Goal: Task Accomplishment & Management: Complete application form

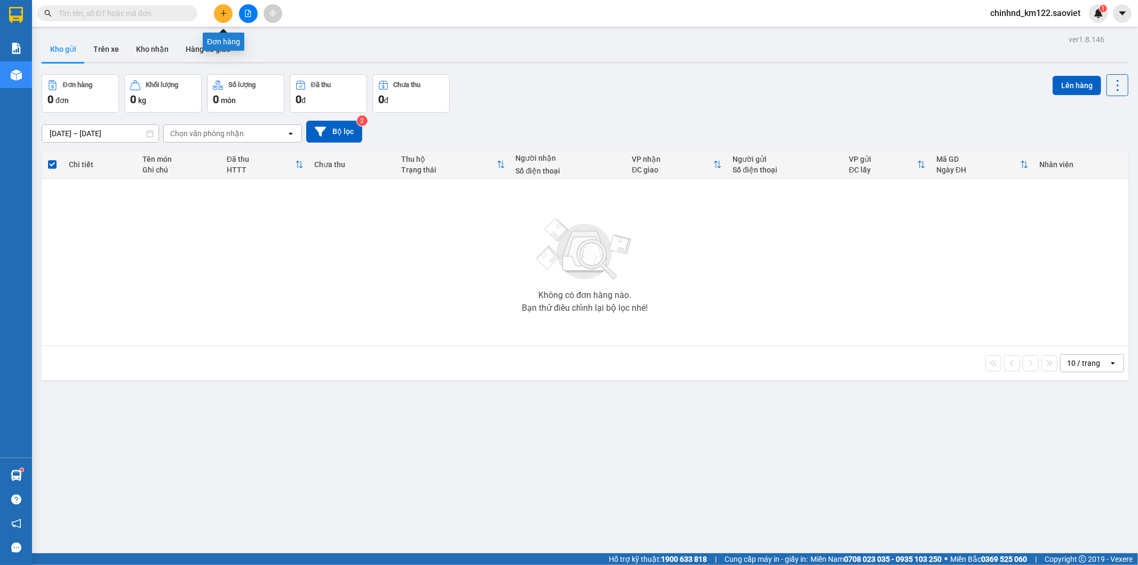
click at [220, 13] on icon "plus" at bounding box center [223, 13] width 7 height 7
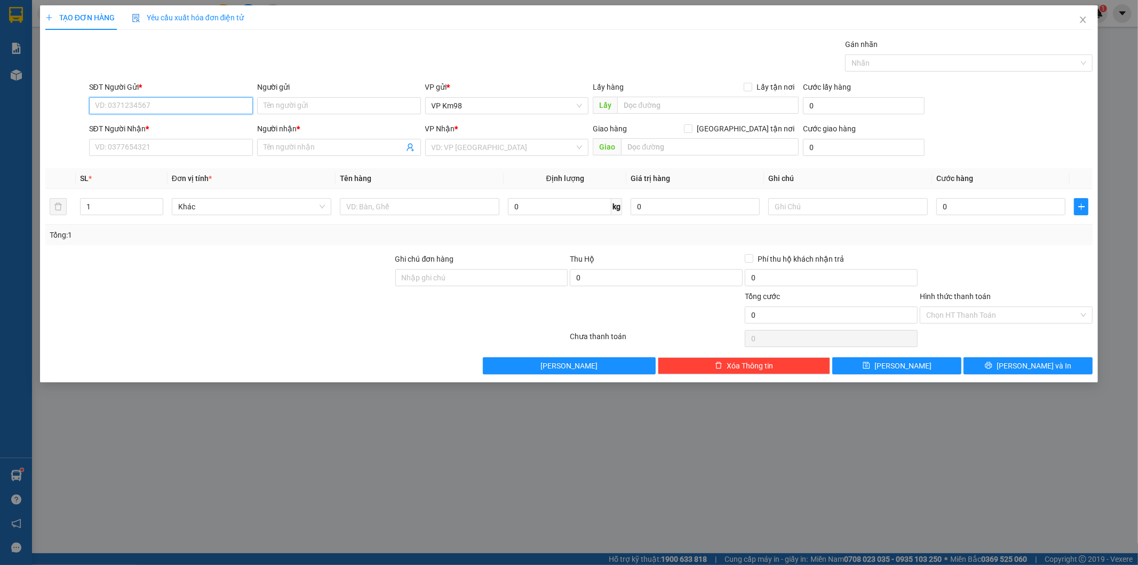
click at [188, 104] on input "SĐT Người Gửi *" at bounding box center [171, 105] width 164 height 17
type input "0966730096"
click at [144, 126] on div "0966730096 - kt" at bounding box center [171, 127] width 151 height 12
type input "kt"
type input "0345110985"
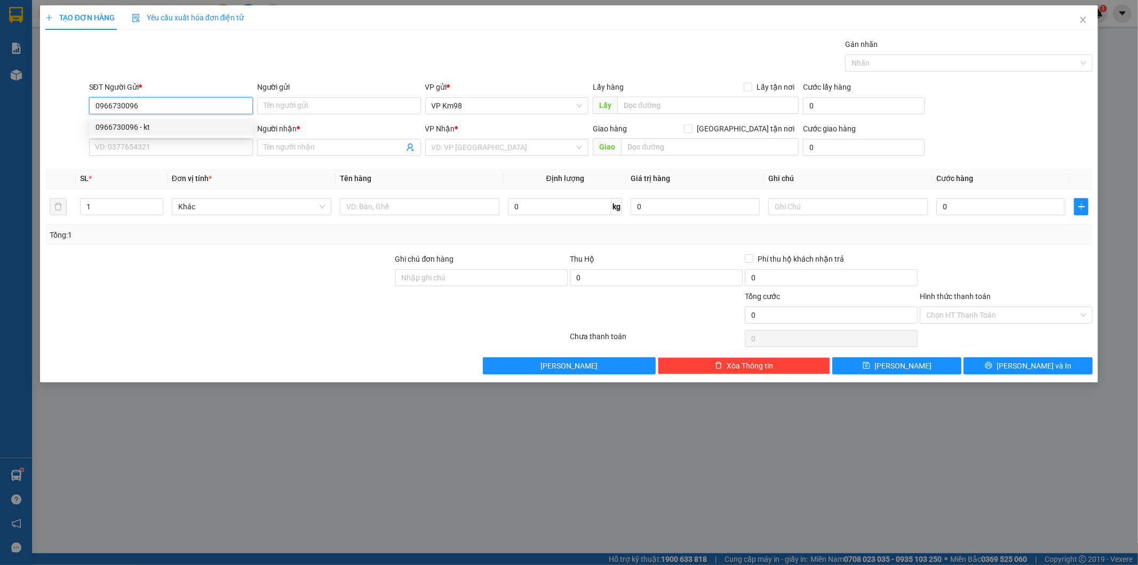
type input "kt"
type input "0966730096"
click at [159, 147] on input "0345110985" at bounding box center [171, 147] width 164 height 17
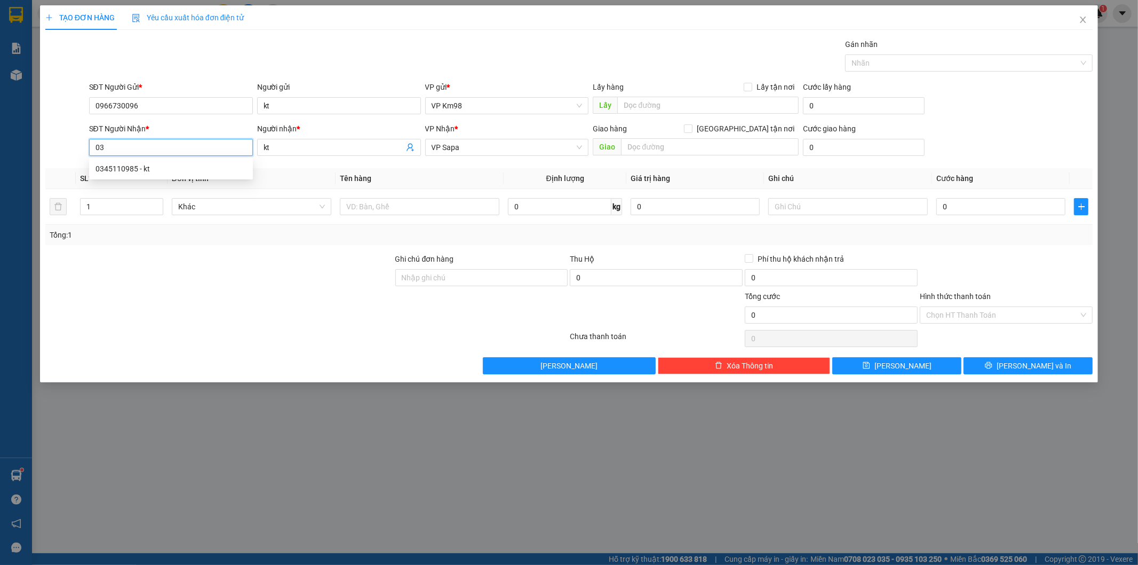
type input "0"
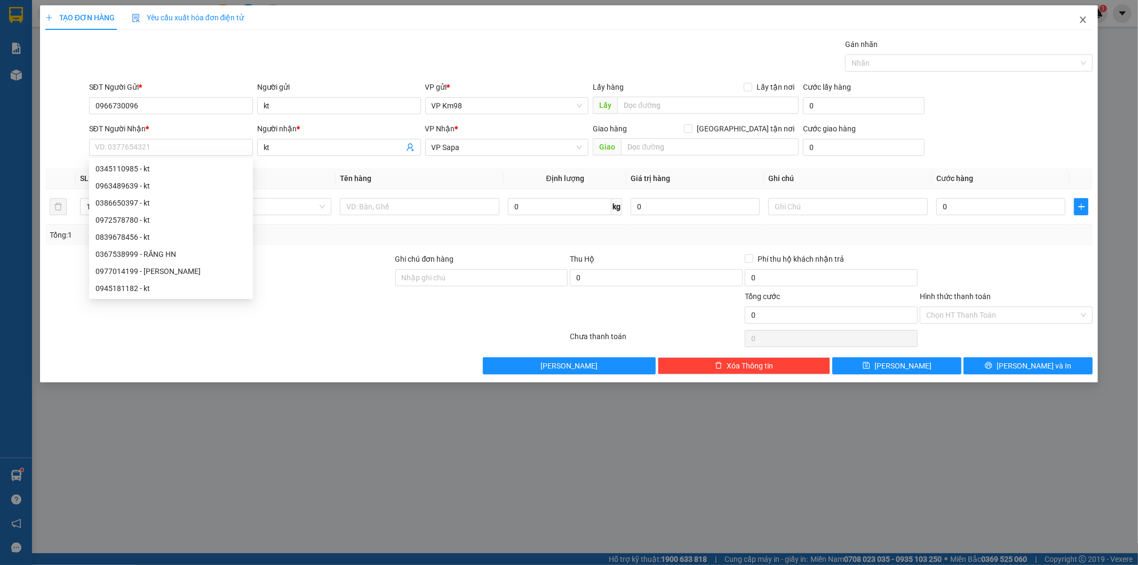
click at [1078, 17] on span "Close" at bounding box center [1084, 20] width 30 height 30
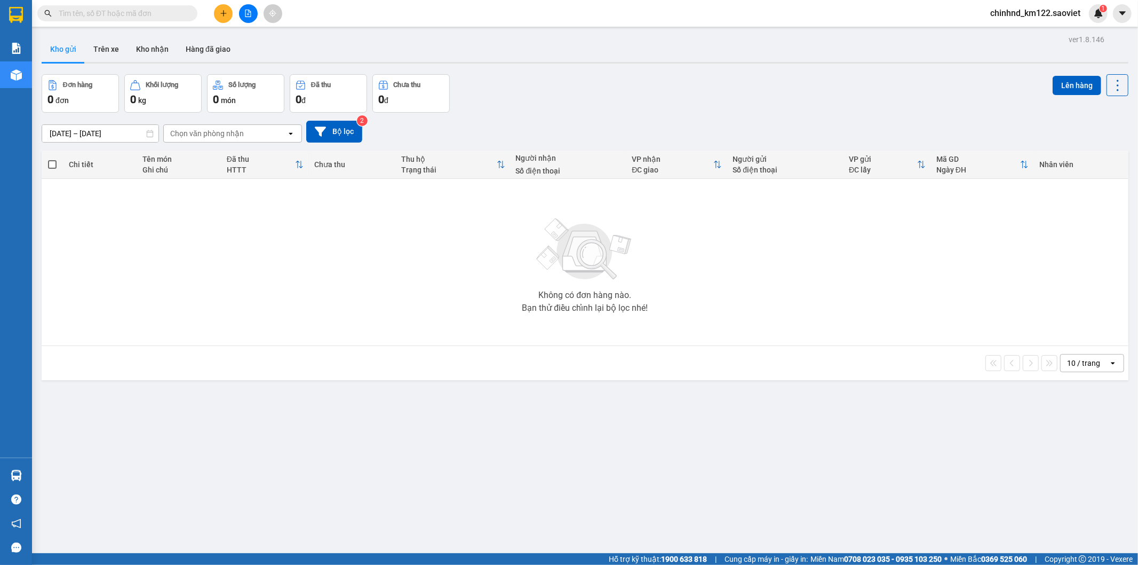
click at [179, 18] on input "text" at bounding box center [122, 13] width 126 height 12
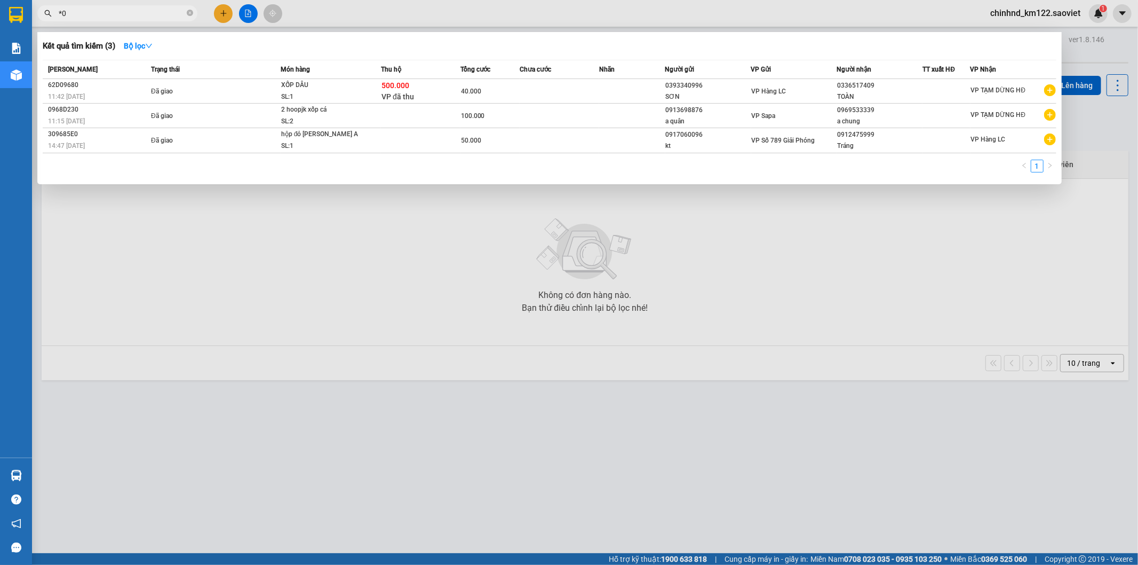
type input "*"
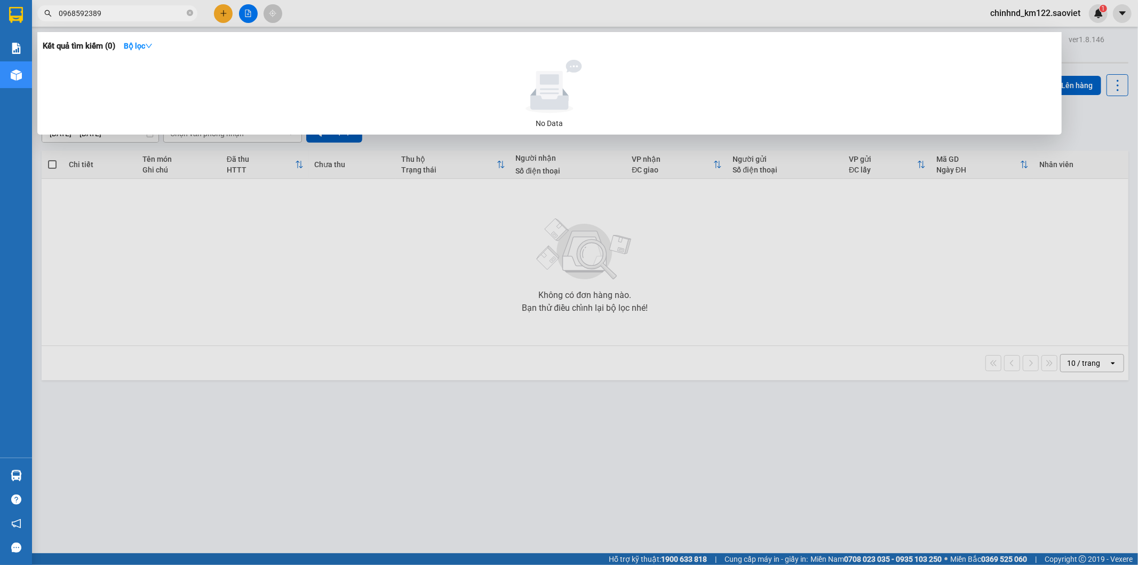
type input "0968592389"
click at [225, 14] on div at bounding box center [569, 282] width 1138 height 565
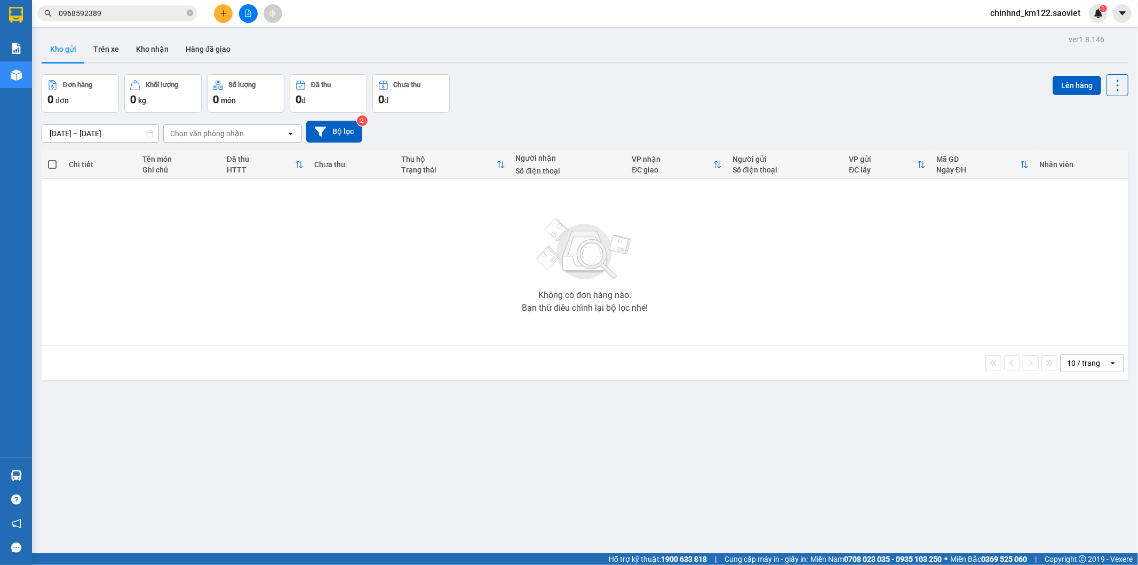
click at [226, 6] on button at bounding box center [223, 13] width 19 height 19
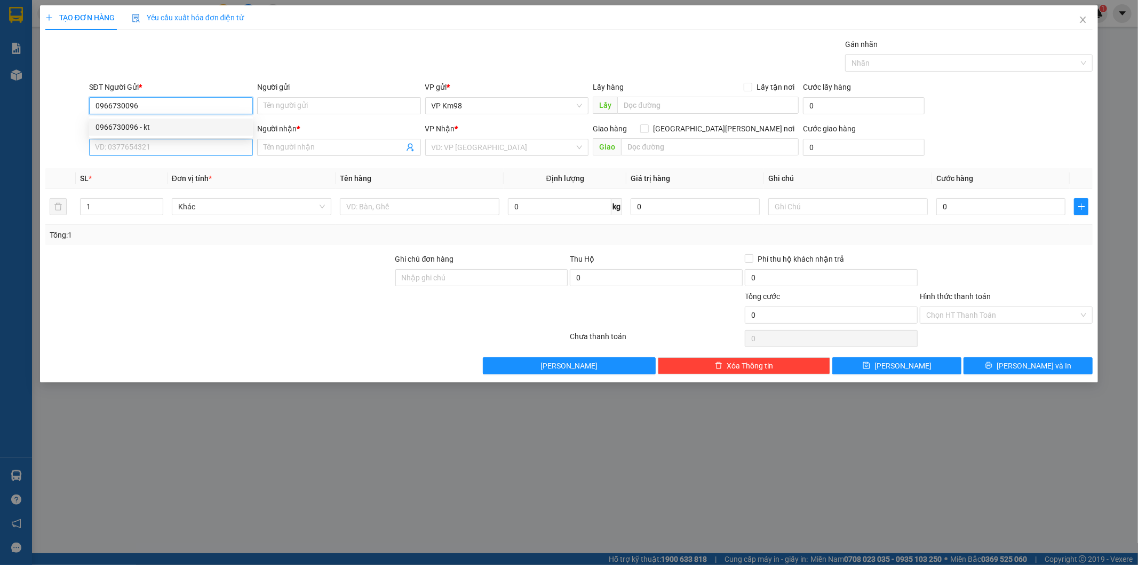
type input "0966730096"
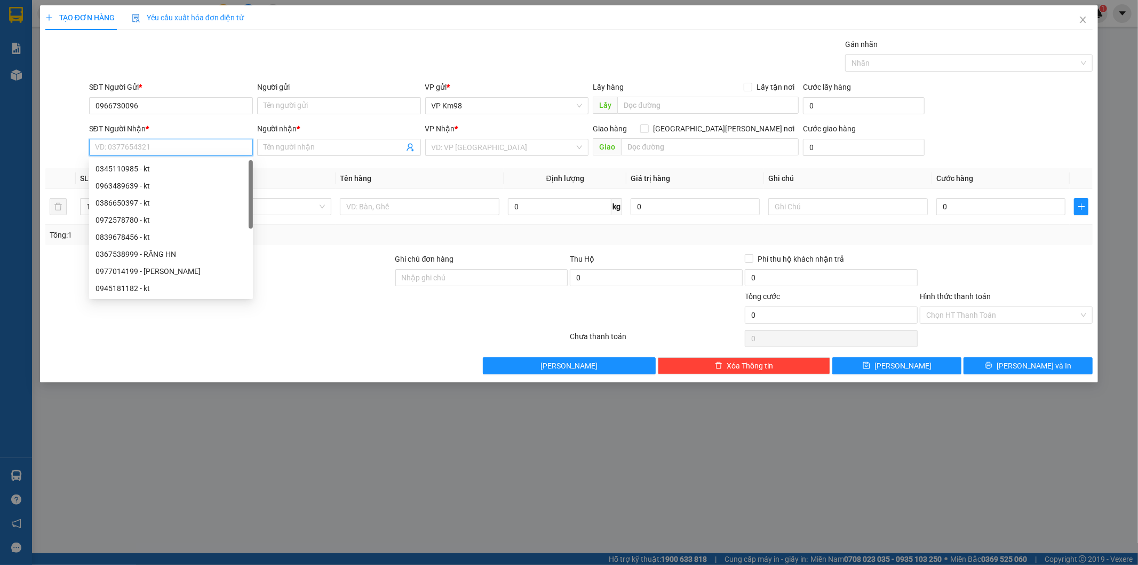
drag, startPoint x: 192, startPoint y: 143, endPoint x: 191, endPoint y: 150, distance: 7.0
click at [191, 150] on input "SĐT Người Nhận *" at bounding box center [171, 147] width 164 height 17
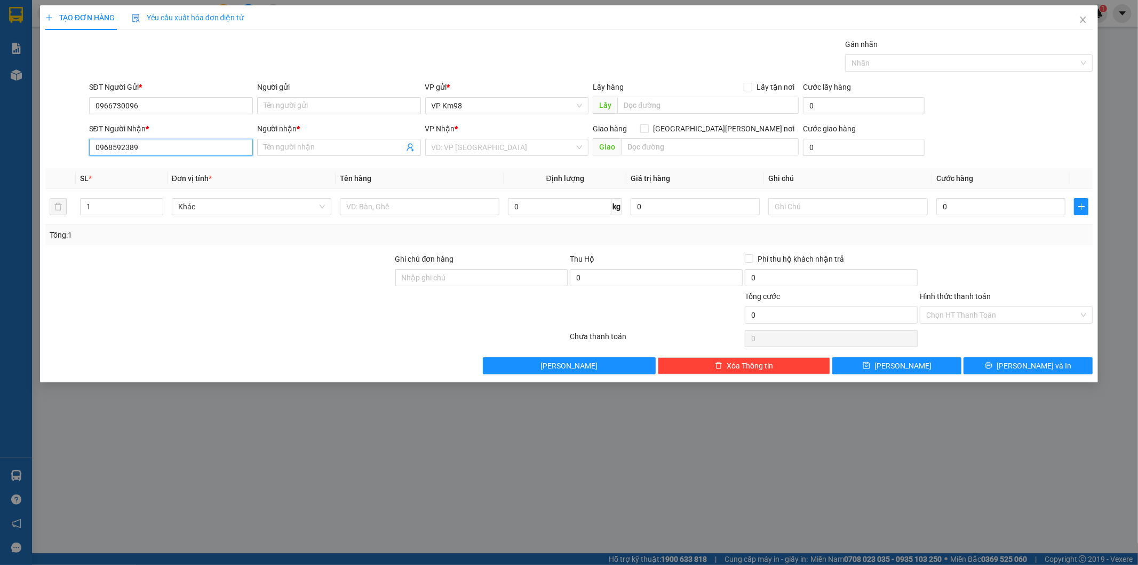
type input "0968592389"
click at [296, 138] on div "Người nhận *" at bounding box center [339, 131] width 164 height 16
click at [308, 149] on input "Người nhận *" at bounding box center [334, 147] width 140 height 12
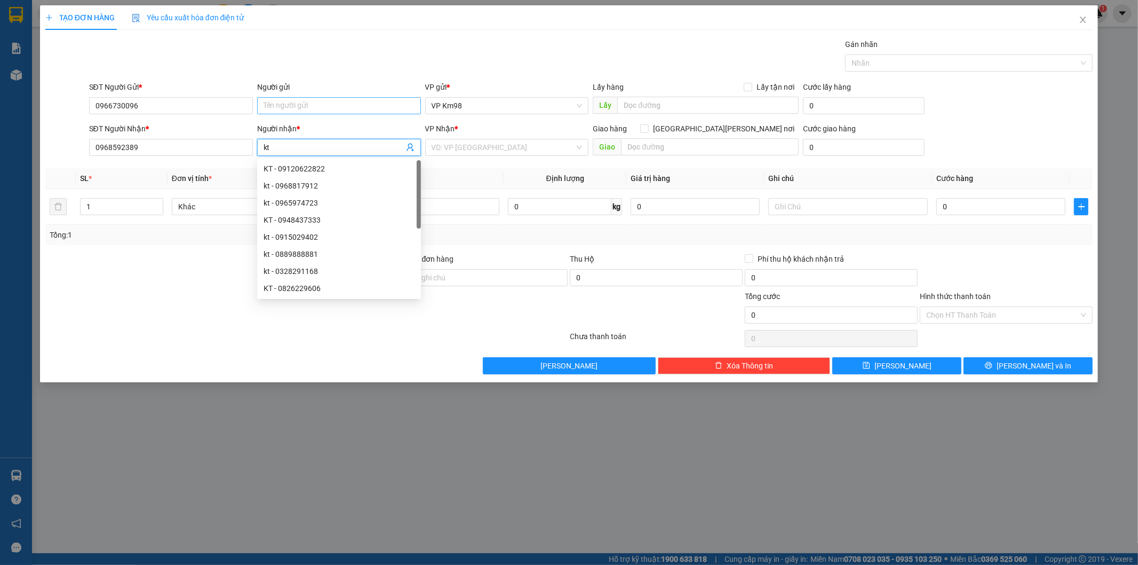
type input "kt"
click at [371, 107] on input "Người gửi" at bounding box center [339, 105] width 164 height 17
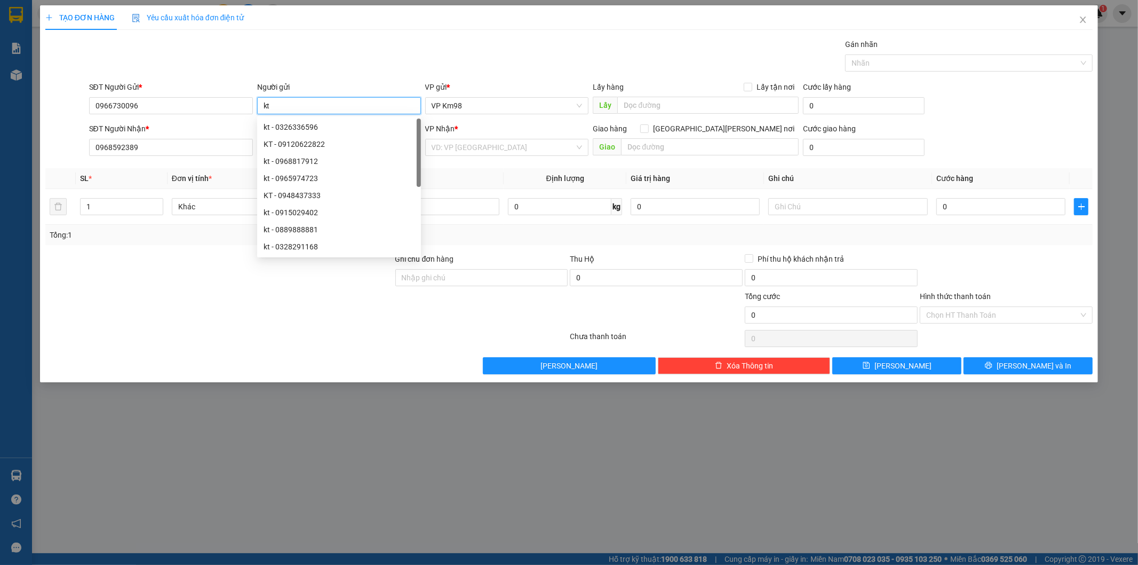
type input "kt"
drag, startPoint x: 492, startPoint y: 41, endPoint x: 482, endPoint y: 129, distance: 88.0
click at [492, 50] on div "Gán nhãn Nhãn" at bounding box center [591, 56] width 1009 height 37
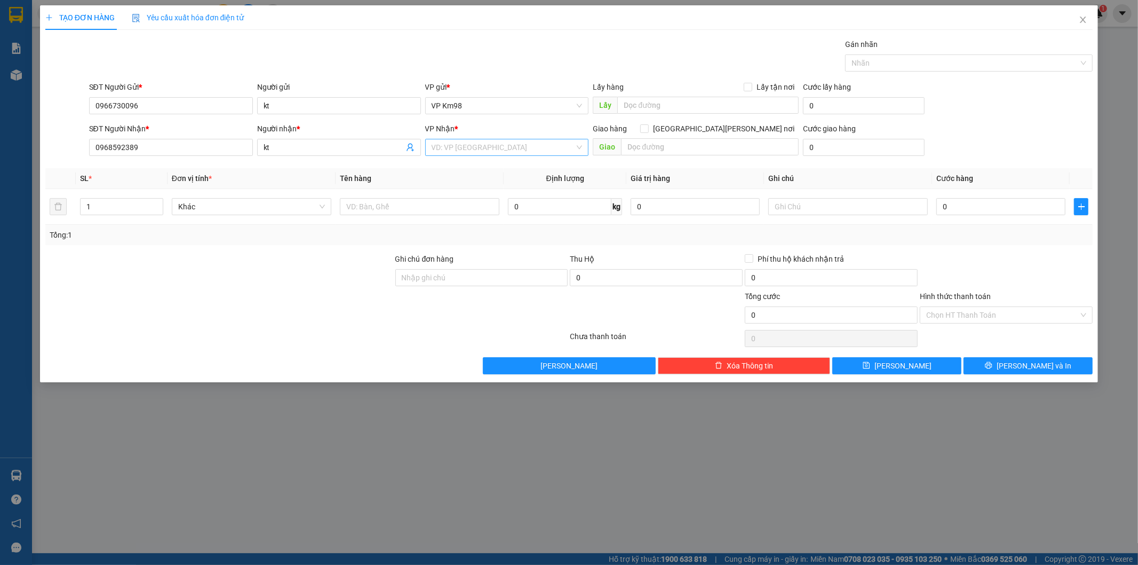
click at [479, 146] on input "search" at bounding box center [504, 147] width 144 height 16
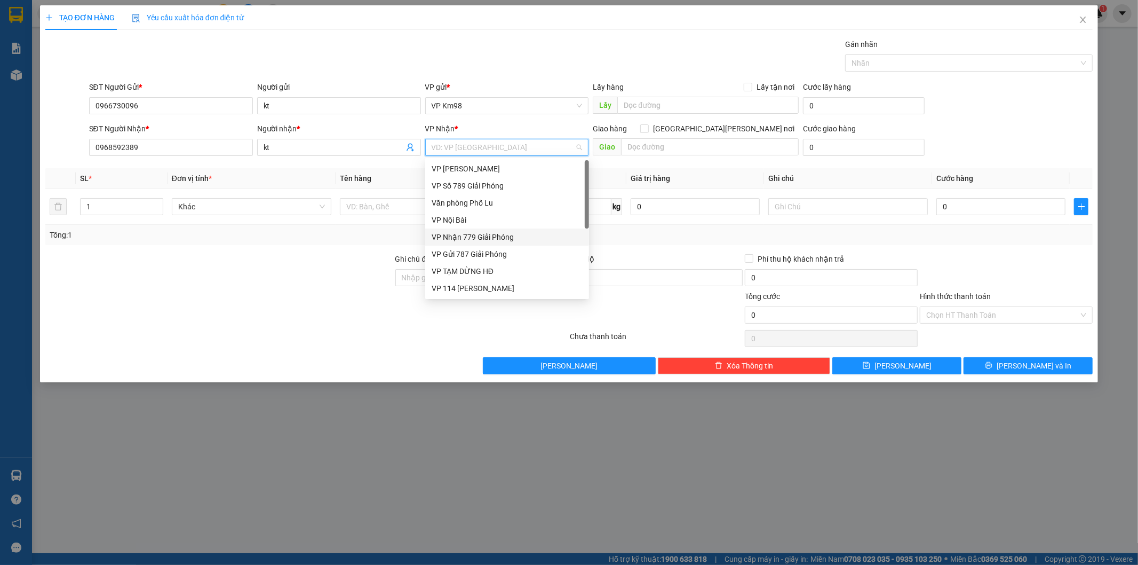
click at [487, 234] on div "VP Nhận 779 Giải Phóng" at bounding box center [507, 237] width 151 height 12
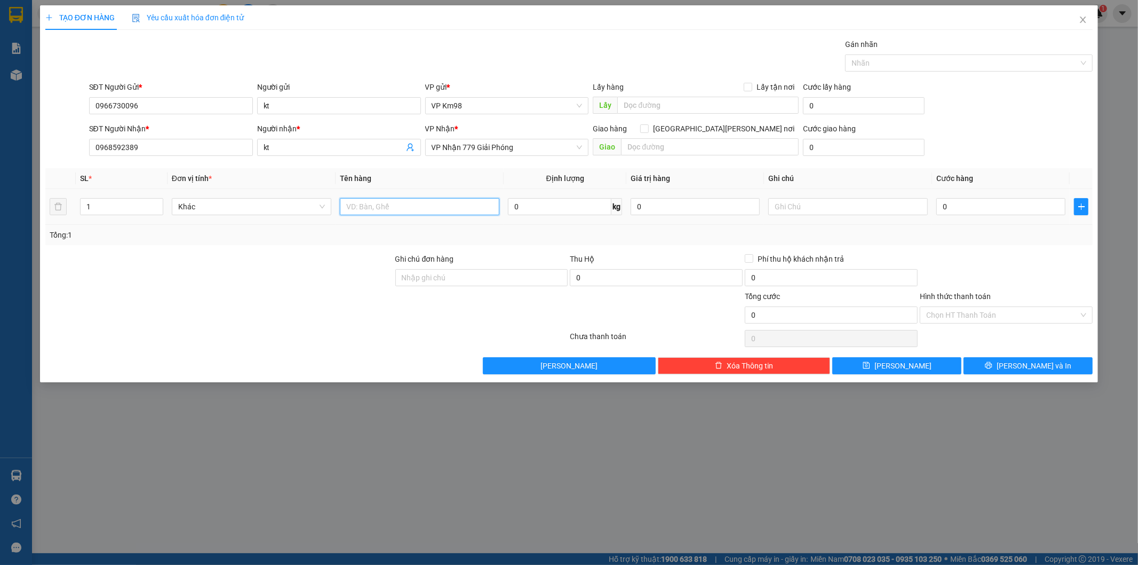
click at [381, 205] on input "text" at bounding box center [420, 206] width 160 height 17
type input "hộp"
click at [1020, 203] on input "0" at bounding box center [1001, 206] width 129 height 17
type input "6"
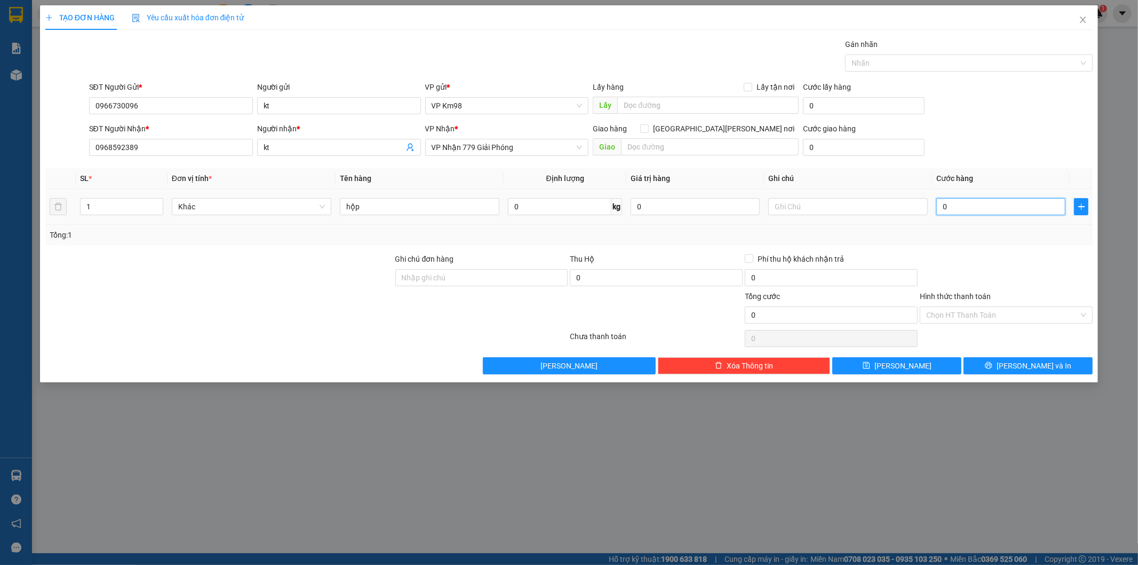
type input "6"
type input "60"
type input "600"
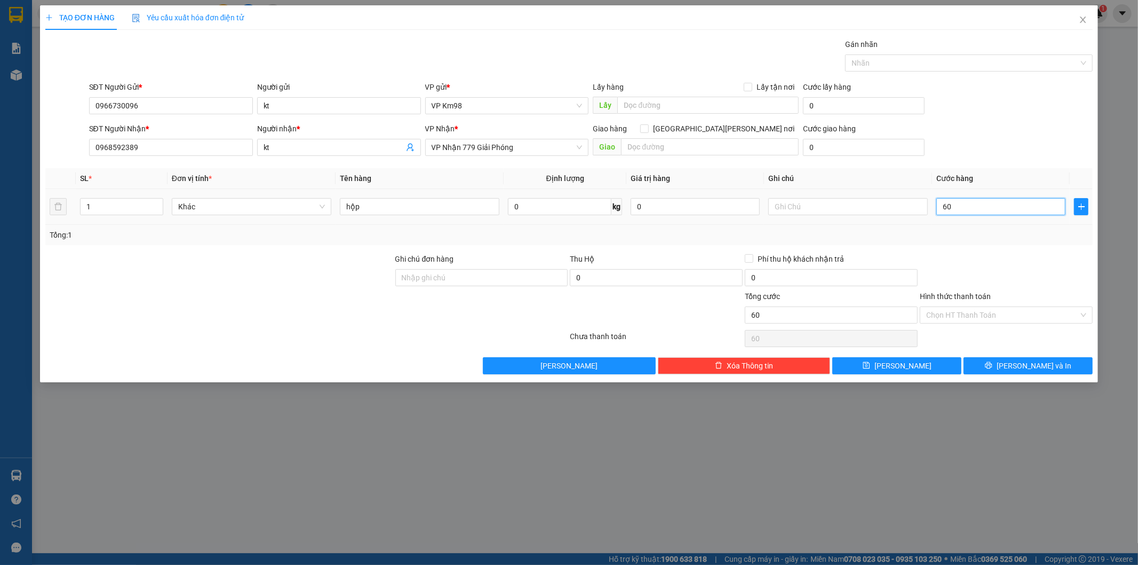
type input "600"
type input "6.000"
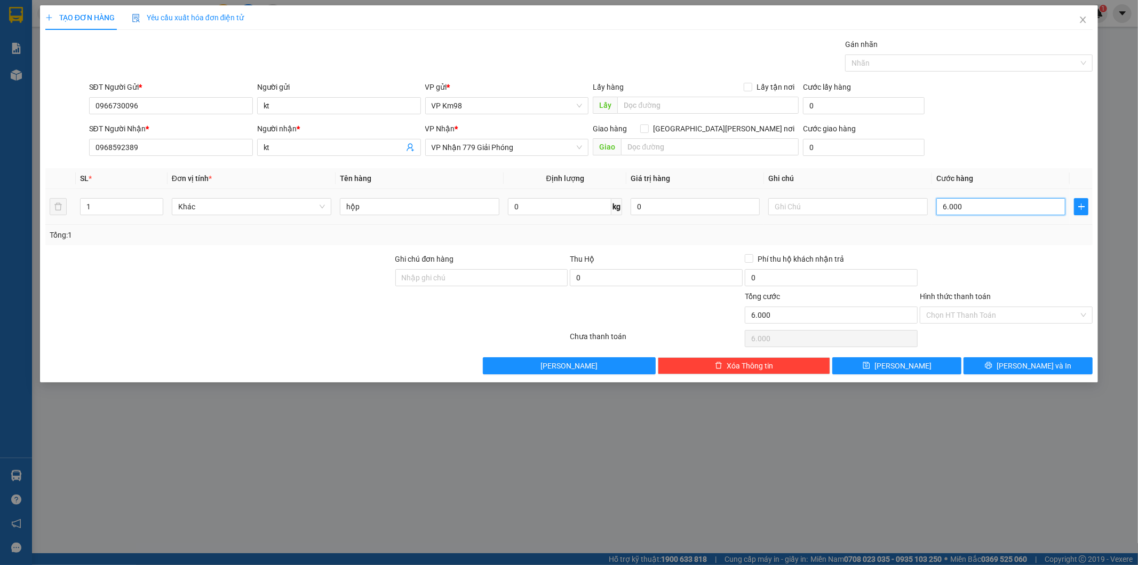
type input "60.000"
click at [1043, 358] on button "[PERSON_NAME] và In" at bounding box center [1028, 365] width 129 height 17
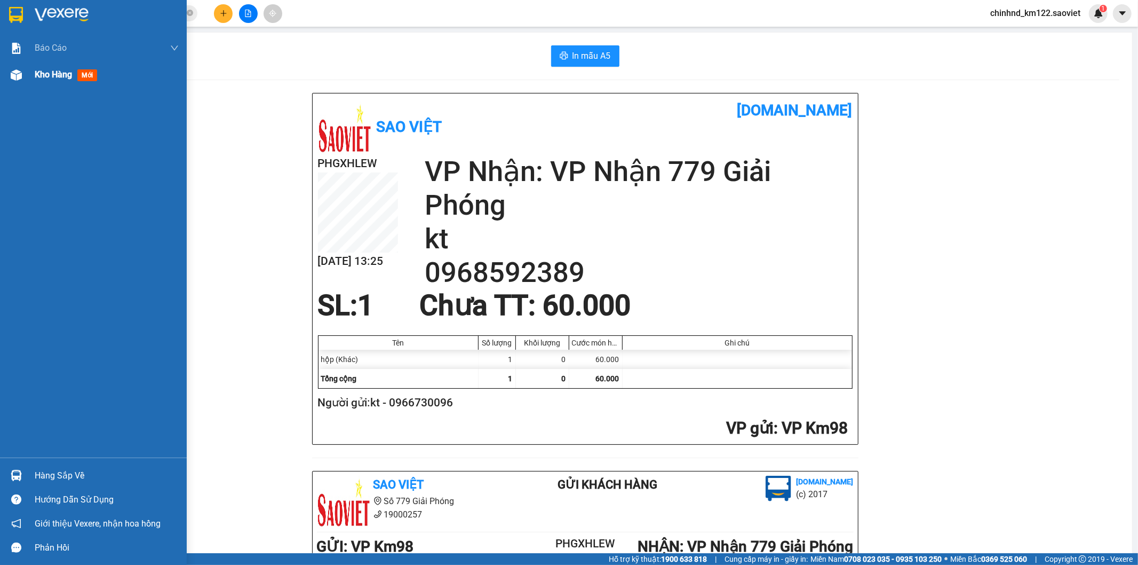
click at [93, 86] on div "Kho hàng mới" at bounding box center [107, 74] width 144 height 27
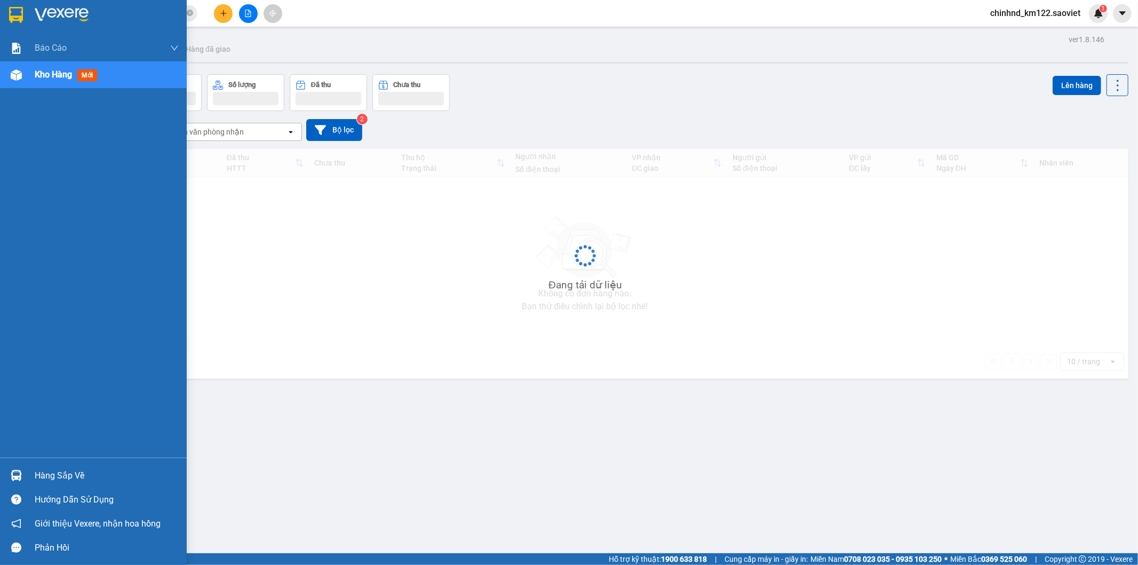
click at [93, 86] on div "Kho hàng mới" at bounding box center [107, 74] width 144 height 27
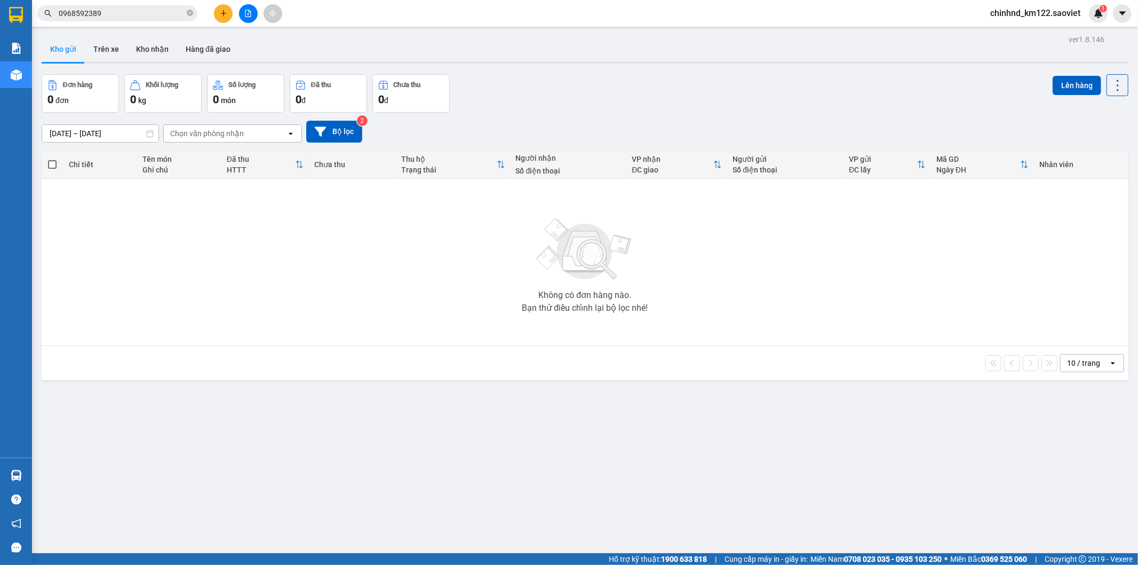
click at [115, 63] on div at bounding box center [585, 63] width 1087 height 2
click at [115, 56] on button "Trên xe" at bounding box center [106, 49] width 43 height 26
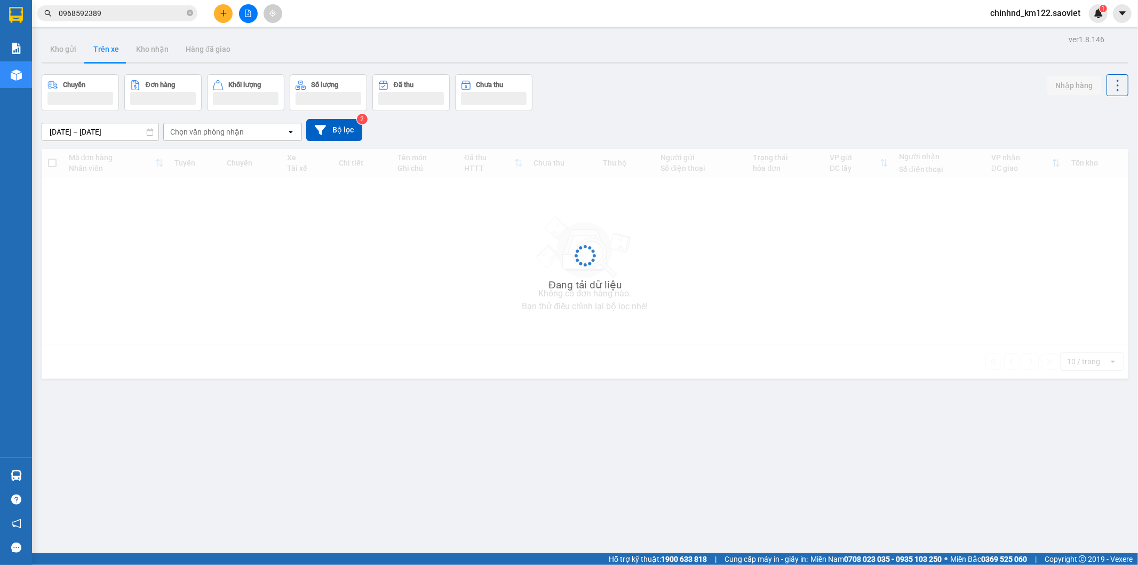
click at [115, 56] on button "Trên xe" at bounding box center [106, 49] width 43 height 26
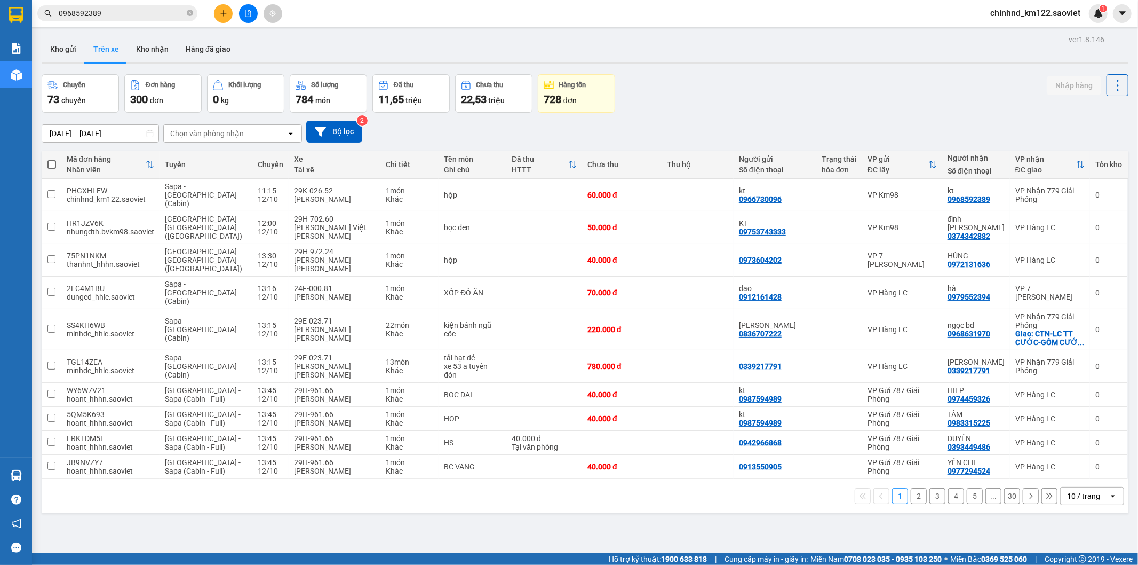
click at [86, 49] on button "Trên xe" at bounding box center [106, 49] width 43 height 26
click at [66, 42] on button "Kho gửi" at bounding box center [63, 49] width 43 height 26
